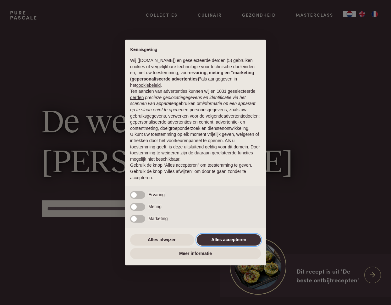
click at [232, 243] on button "Alles accepteren" at bounding box center [229, 239] width 64 height 11
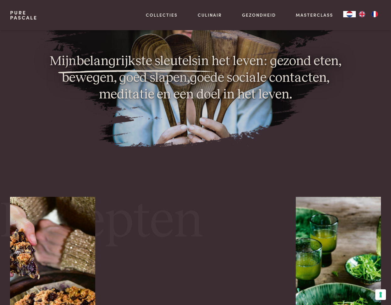
scroll to position [627, 0]
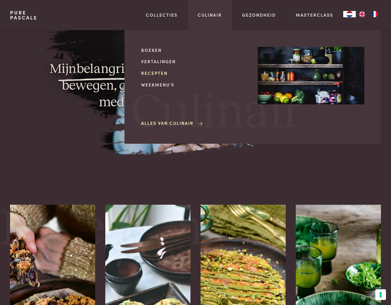
click at [148, 75] on link "Recepten" at bounding box center [194, 73] width 107 height 7
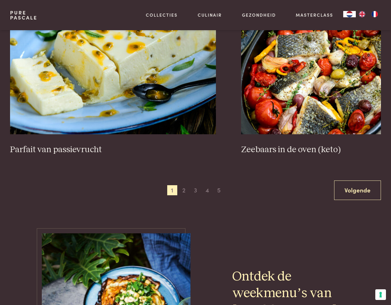
scroll to position [1098, 0]
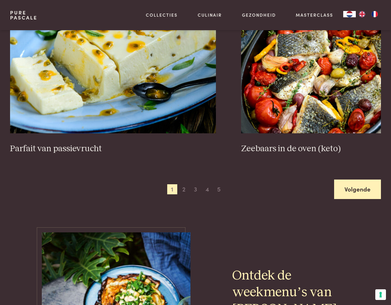
click at [359, 190] on link "Volgende" at bounding box center [357, 190] width 47 height 20
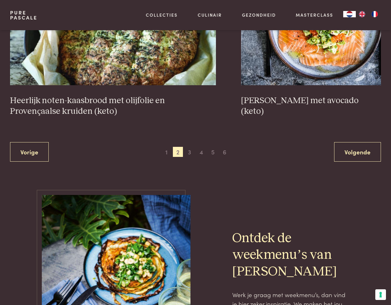
scroll to position [1157, 0]
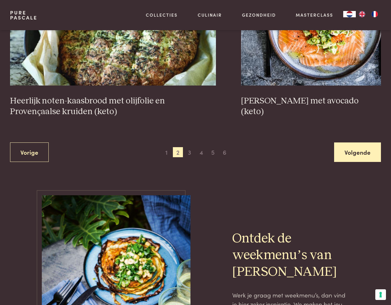
click at [358, 158] on link "Volgende" at bounding box center [357, 153] width 47 height 20
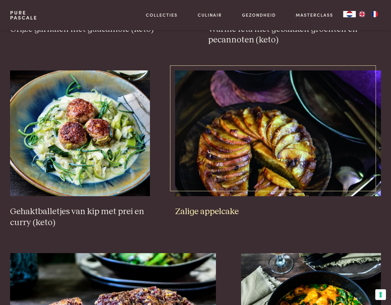
scroll to position [883, 0]
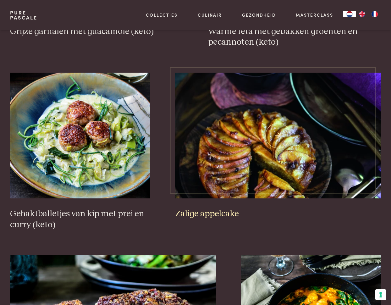
click at [262, 153] on img at bounding box center [278, 136] width 206 height 126
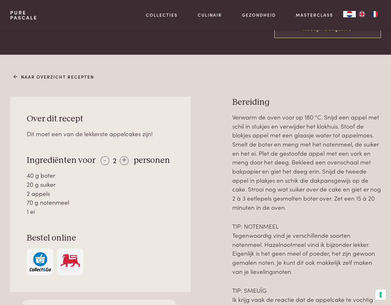
scroll to position [186, 0]
